Goal: Task Accomplishment & Management: Use online tool/utility

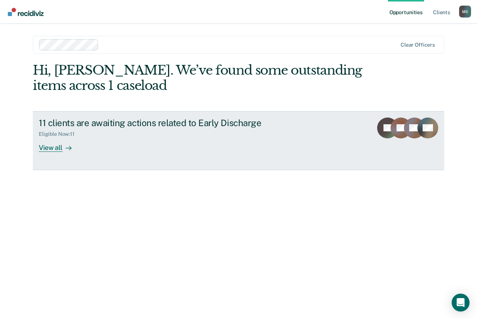
click at [62, 149] on div "View all" at bounding box center [60, 144] width 42 height 15
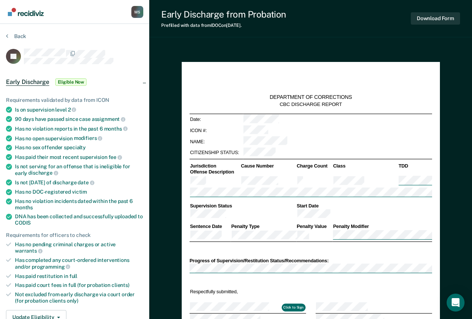
type textarea "x"
